Goal: Information Seeking & Learning: Learn about a topic

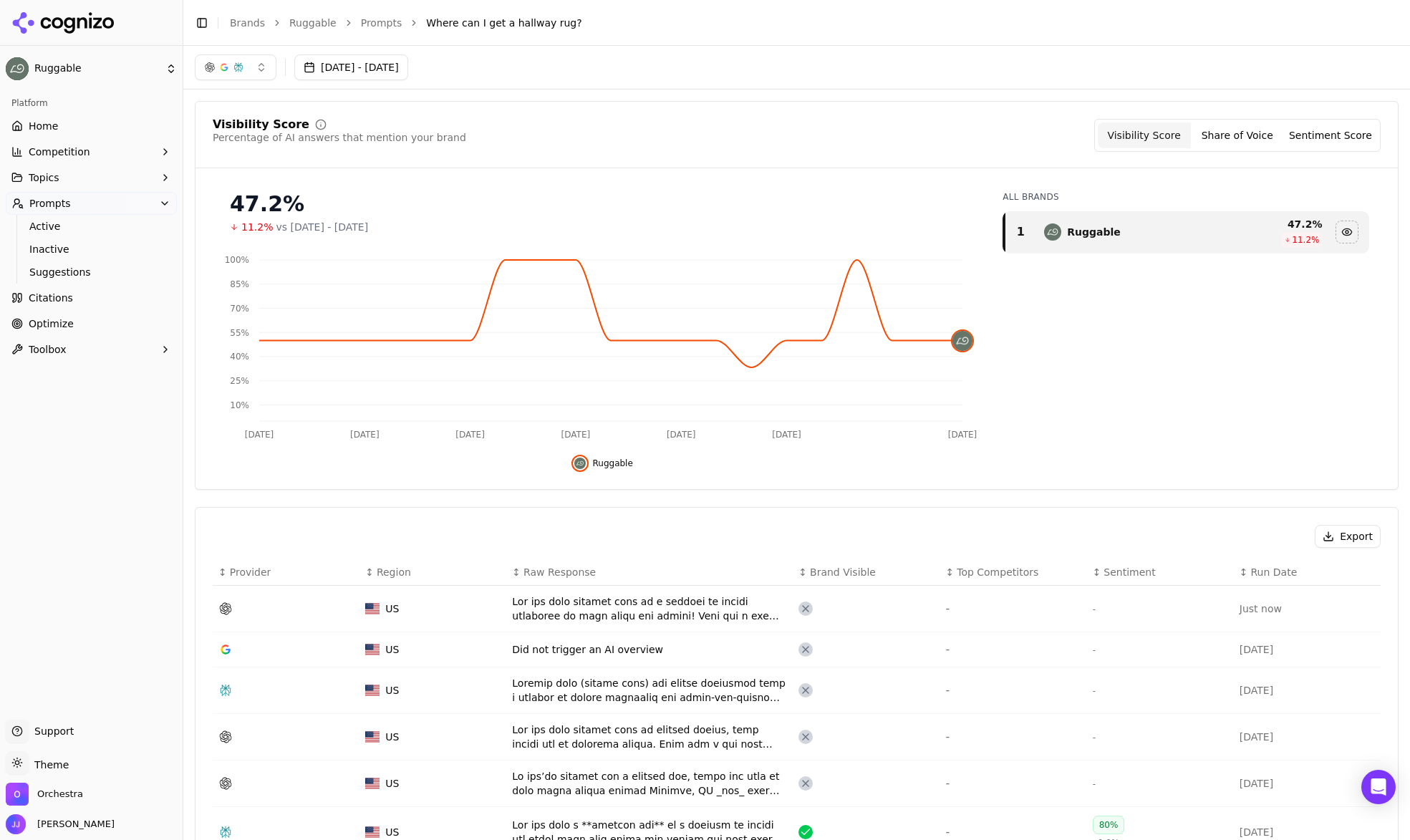
click at [408, 67] on button "[DATE] - [DATE]" at bounding box center [352, 68] width 114 height 26
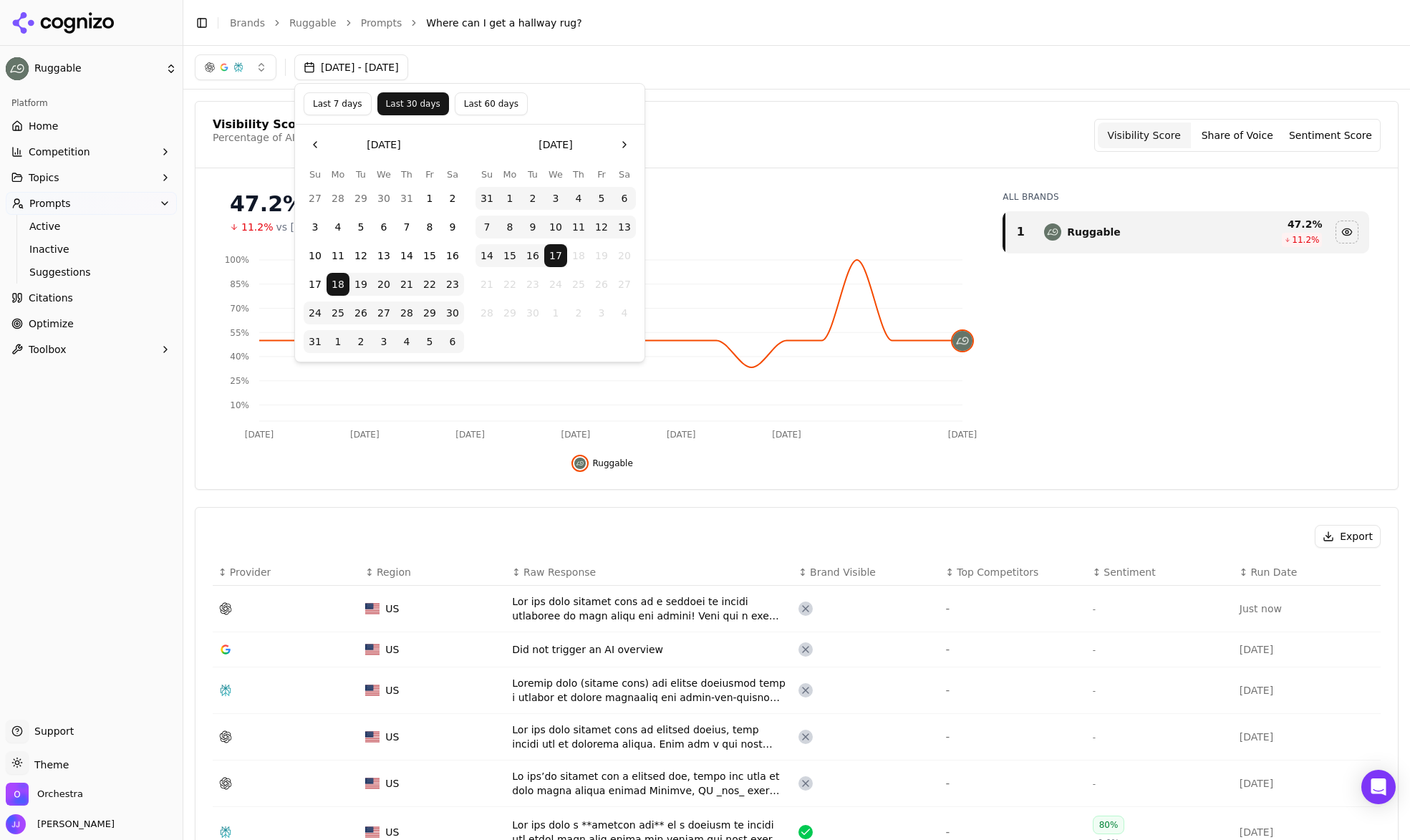
click at [761, 103] on div "Visibility Score Percentage of AI answers that mention your brand Visibility Sc…" at bounding box center [796, 295] width 1204 height 389
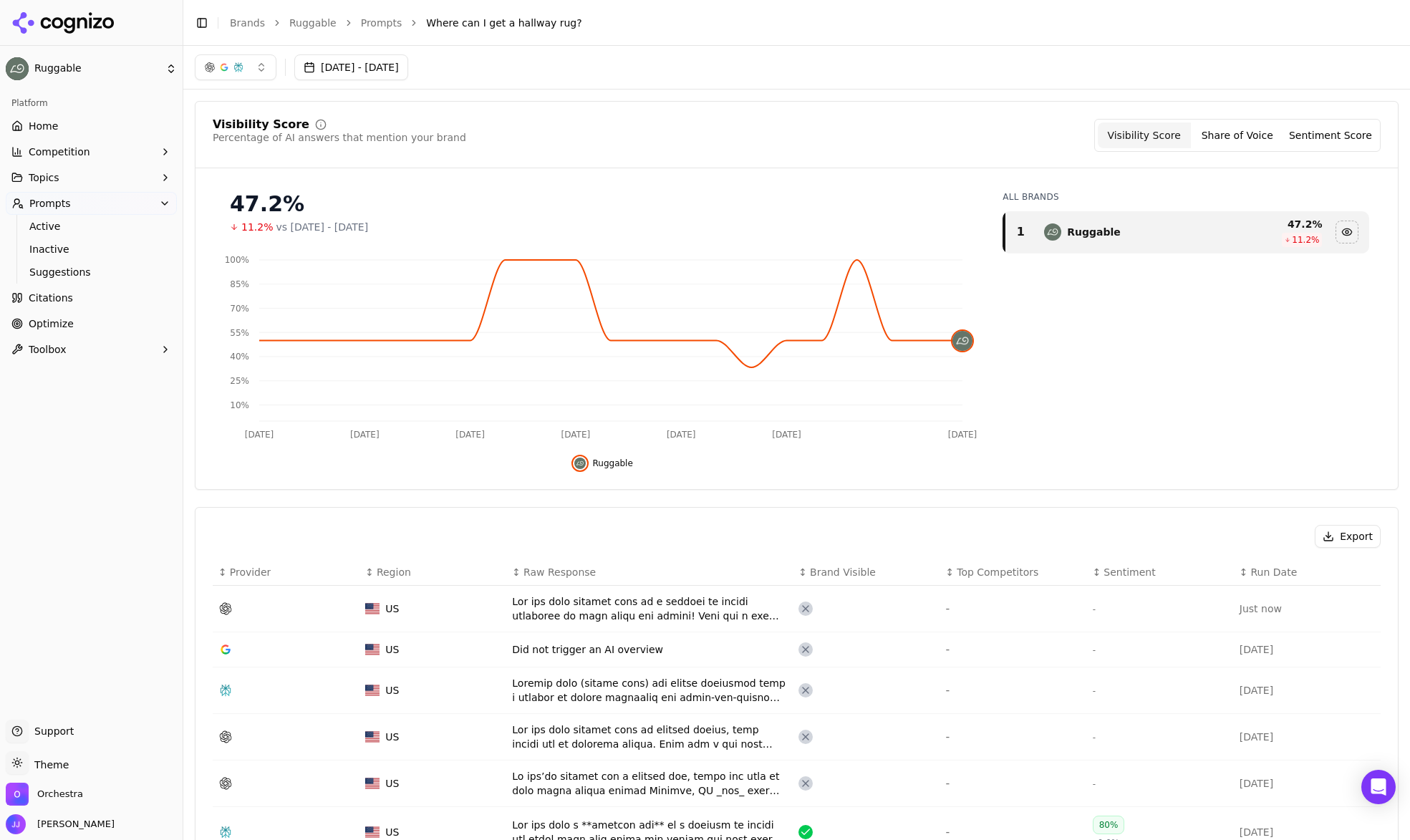
click at [365, 15] on link "Prompts" at bounding box center [382, 22] width 42 height 15
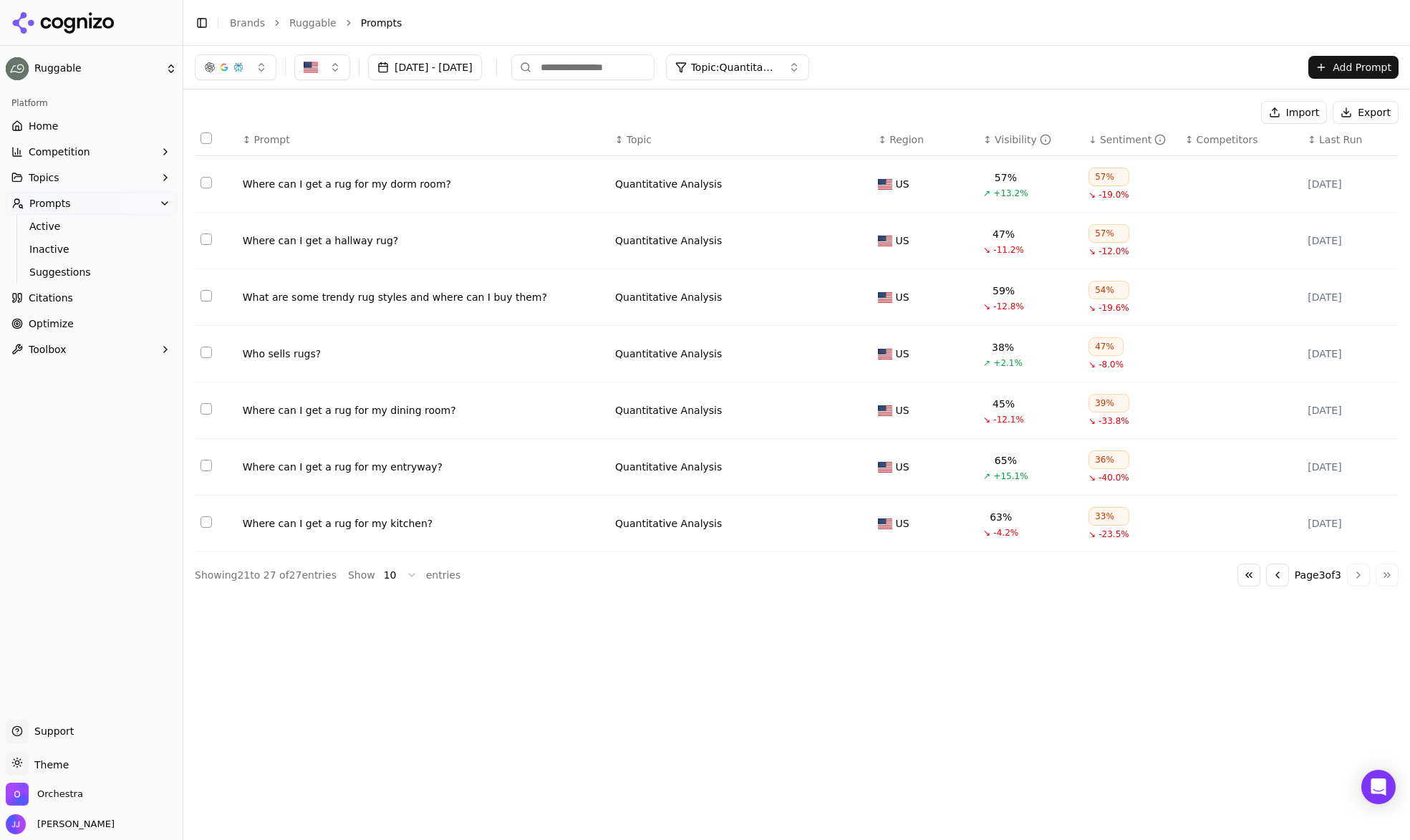
click at [392, 580] on html "Ruggable Platform Home Competition Topics Prompts Active Inactive Suggestions C…" at bounding box center [705, 420] width 1410 height 840
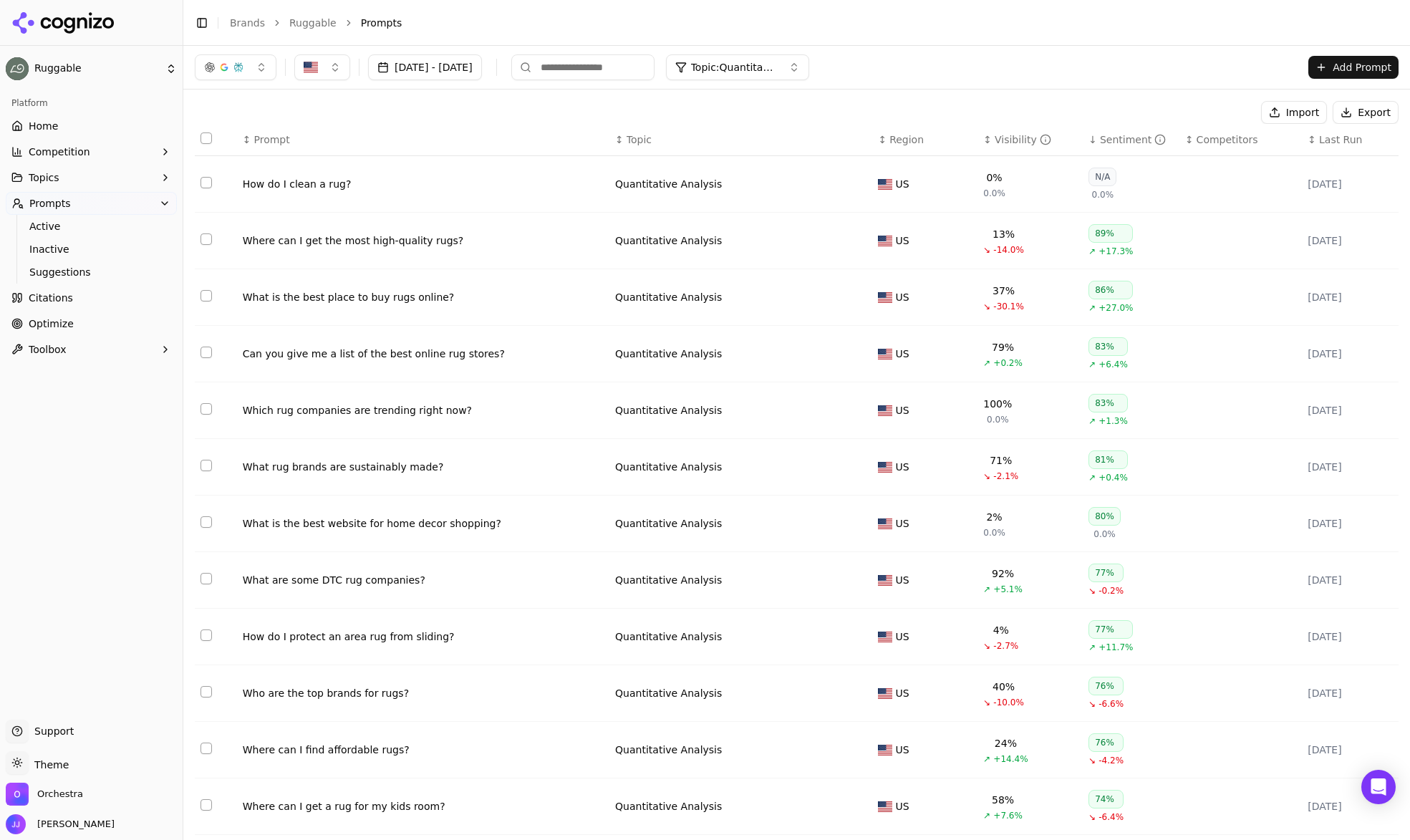
click at [777, 66] on span "Topic: Quantitative Analysis" at bounding box center [734, 67] width 86 height 15
click at [799, 152] on span "Quantitative Analysis" at bounding box center [788, 147] width 107 height 15
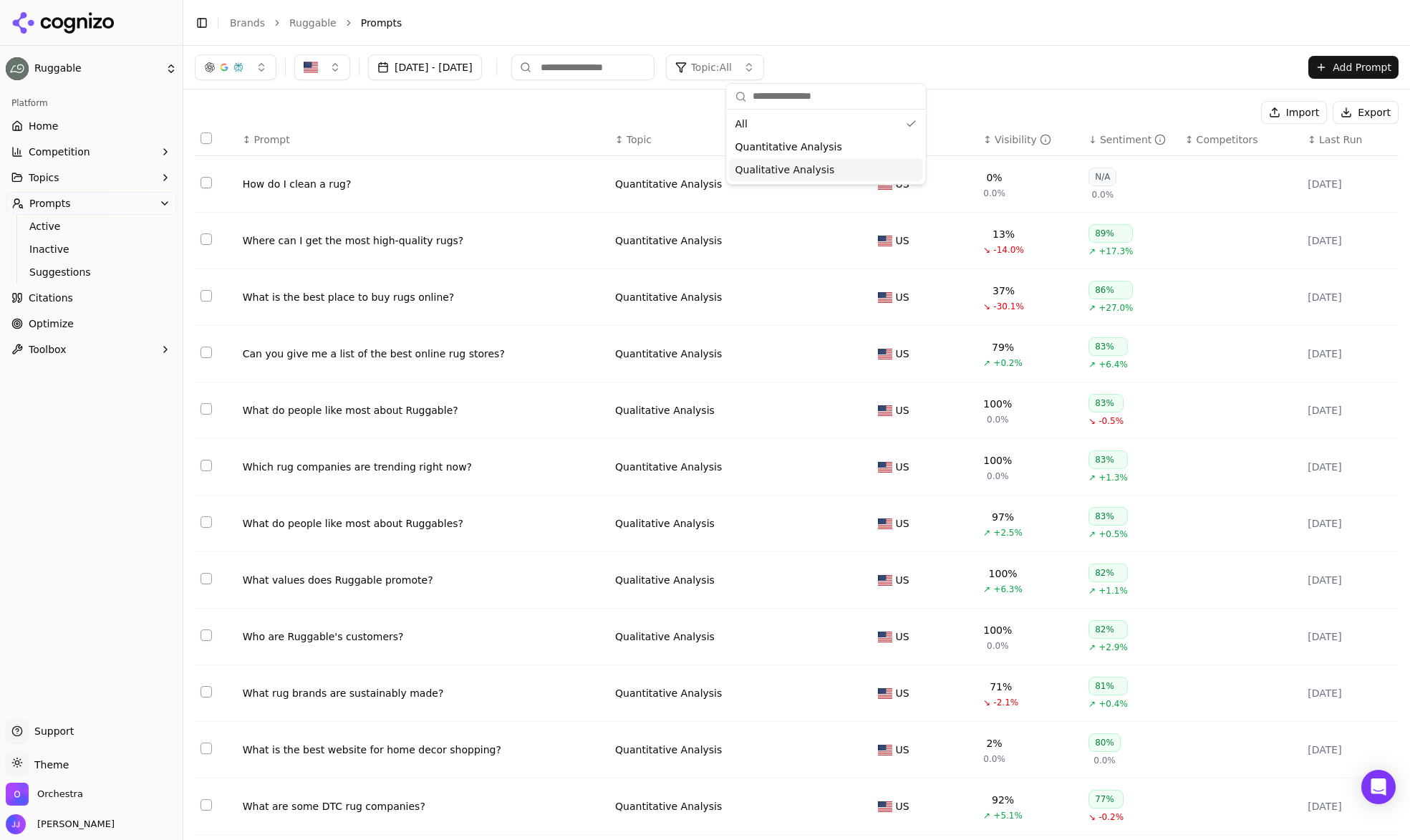
click at [804, 169] on span "Qualitative Analysis" at bounding box center [785, 169] width 99 height 15
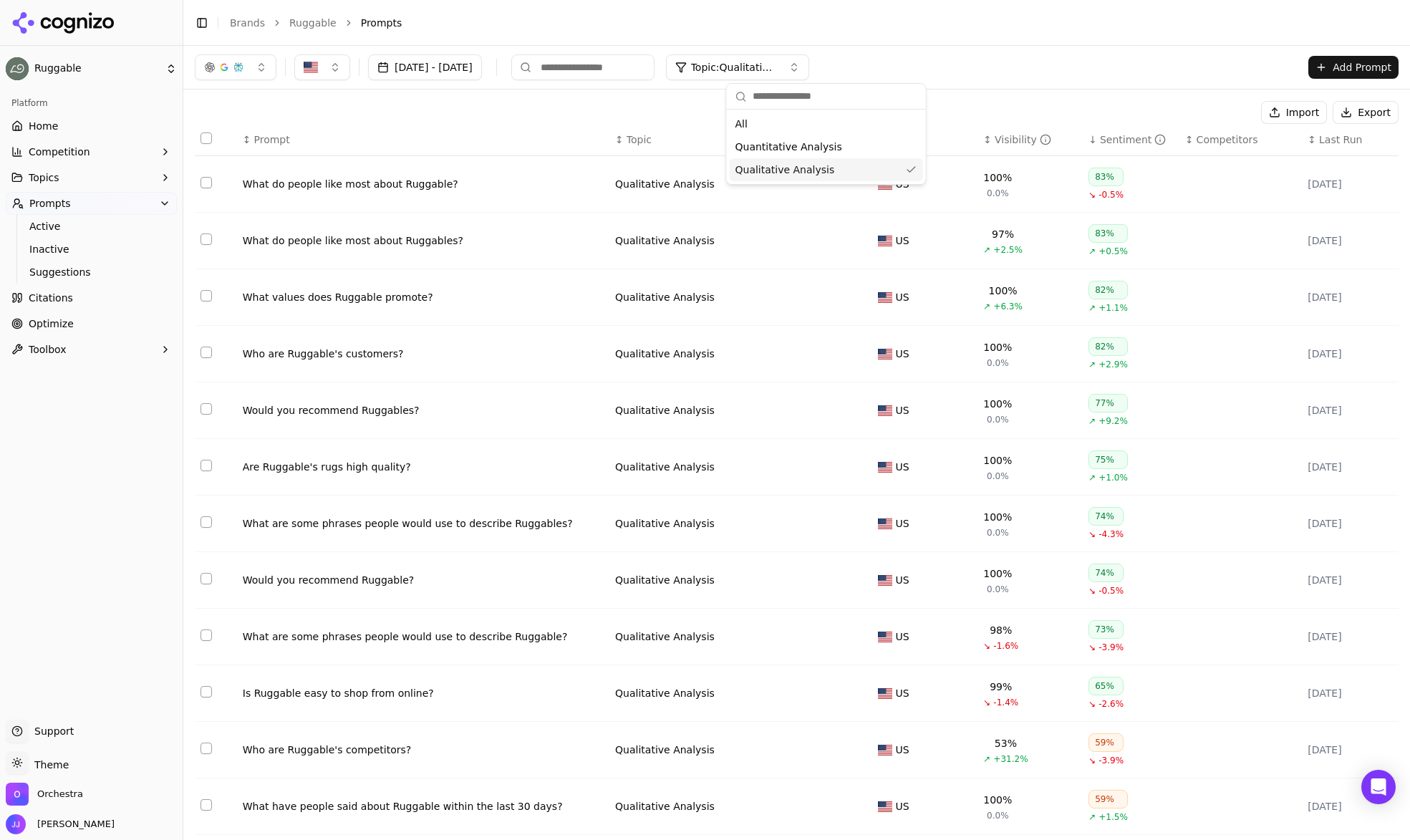
click at [537, 127] on th "↕ Prompt" at bounding box center [423, 140] width 372 height 32
